Goal: Find specific page/section: Find specific page/section

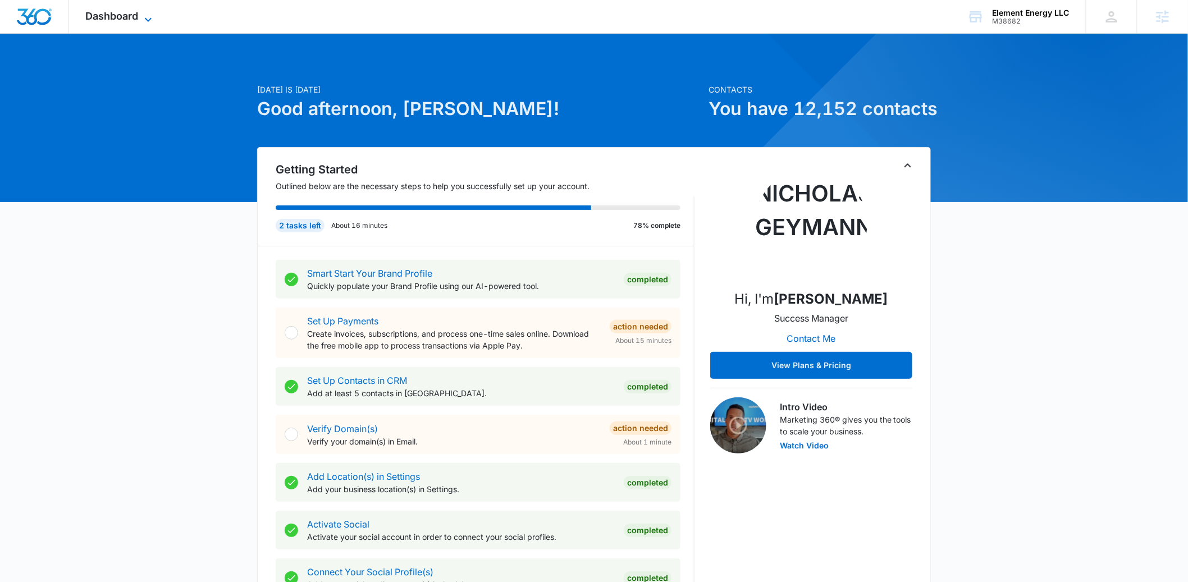
click at [142, 13] on icon at bounding box center [147, 19] width 13 height 13
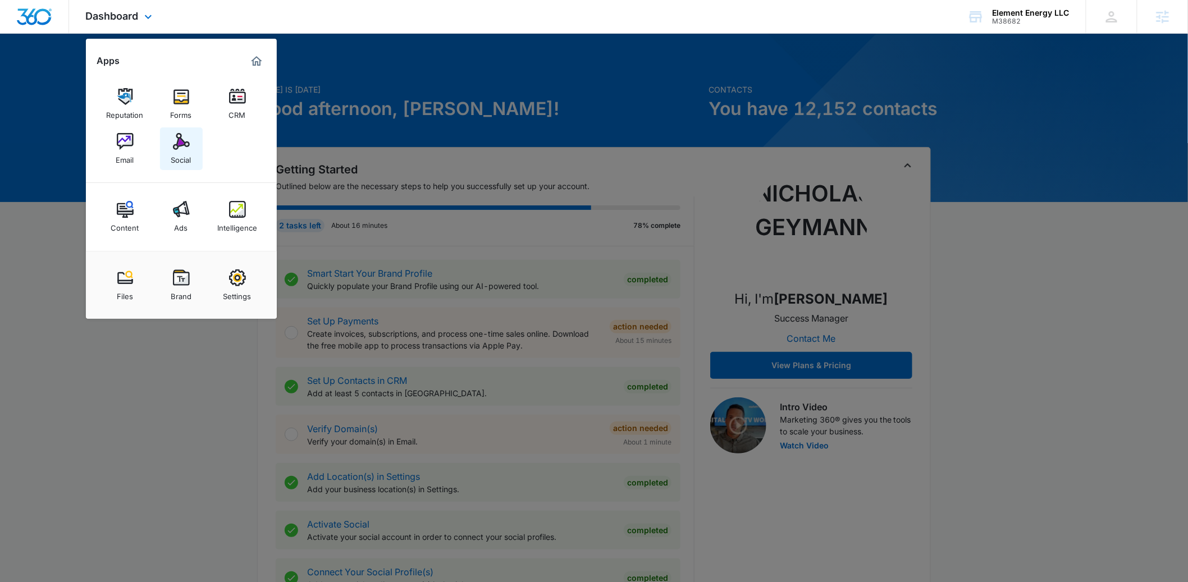
click at [184, 141] on img at bounding box center [181, 141] width 17 height 17
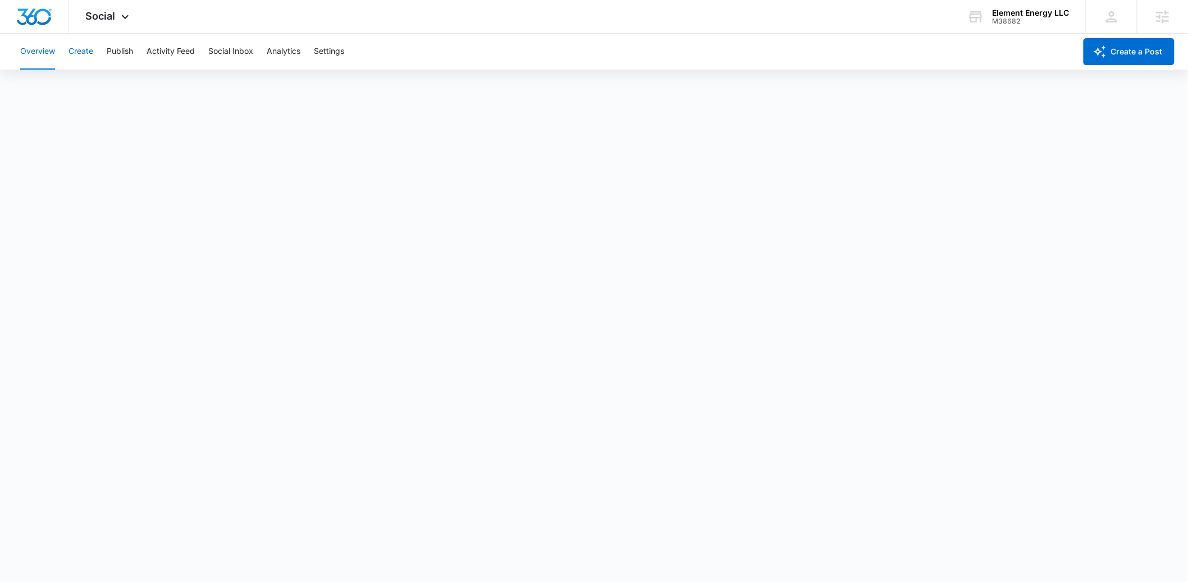
click at [89, 48] on button "Create" at bounding box center [80, 52] width 25 height 36
click at [124, 83] on button "Approvals" at bounding box center [110, 85] width 38 height 31
click at [130, 48] on button "Publish" at bounding box center [120, 52] width 26 height 36
click at [80, 90] on button "Schedules" at bounding box center [86, 85] width 38 height 31
drag, startPoint x: 76, startPoint y: 48, endPoint x: 56, endPoint y: 74, distance: 32.8
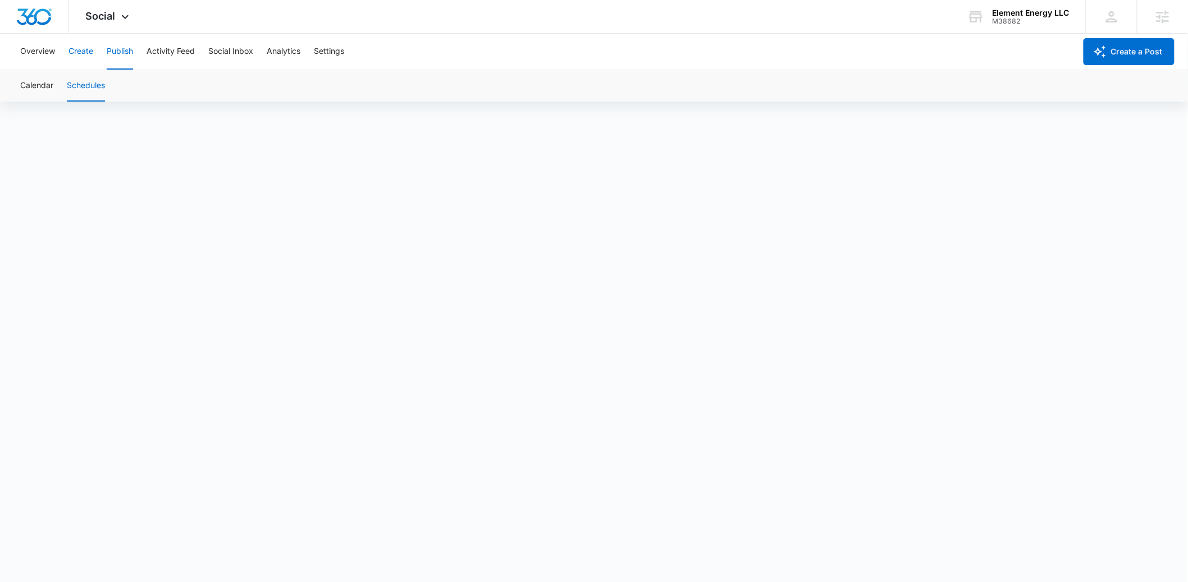
click at [56, 74] on div "Overview Create Publish Activity Feed Social Inbox Analytics Settings Create a …" at bounding box center [594, 68] width 1188 height 68
click at [84, 55] on button "Create" at bounding box center [80, 52] width 25 height 36
click at [117, 83] on button "Approvals" at bounding box center [110, 85] width 38 height 31
click at [117, 50] on button "Publish" at bounding box center [120, 52] width 26 height 36
click at [85, 82] on button "Schedules" at bounding box center [86, 85] width 38 height 31
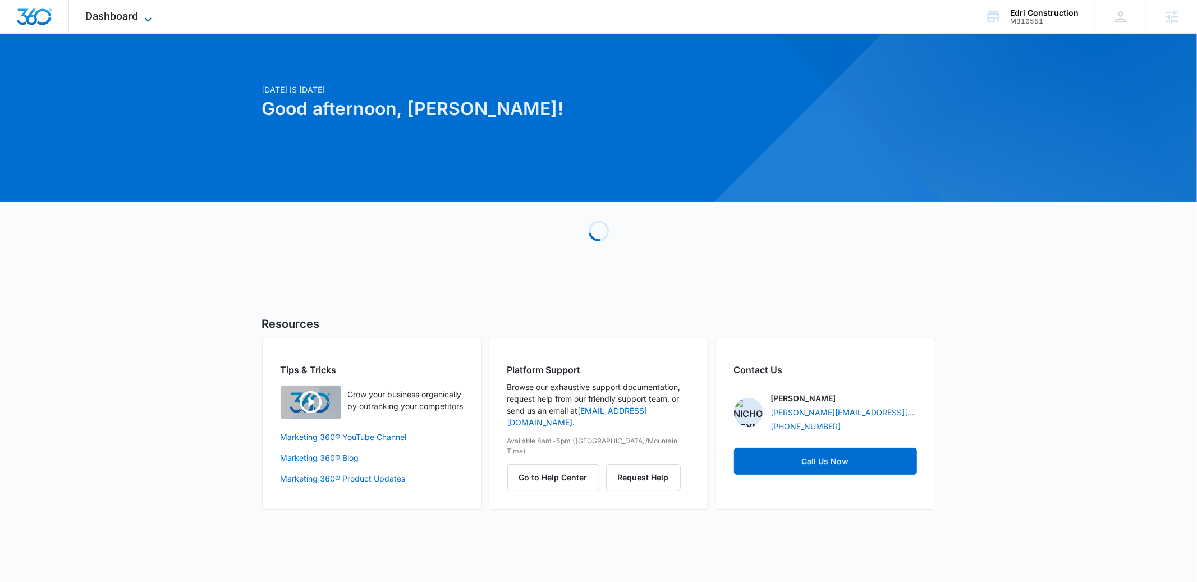
click at [149, 16] on icon at bounding box center [147, 19] width 13 height 13
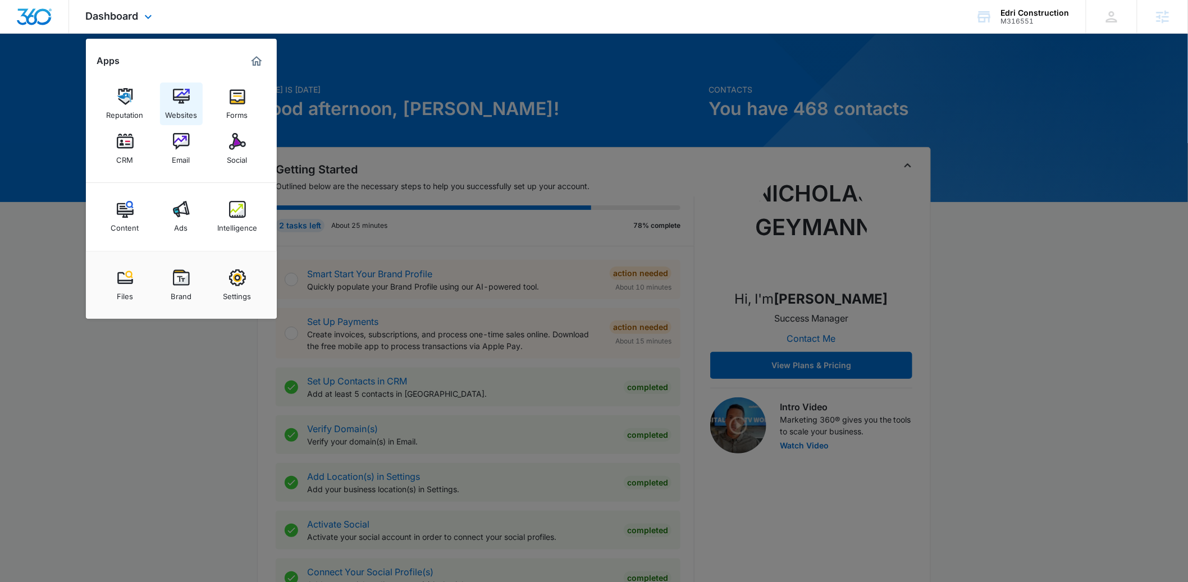
click at [190, 98] on link "Websites" at bounding box center [181, 104] width 43 height 43
